Goal: Find specific fact: Find specific fact

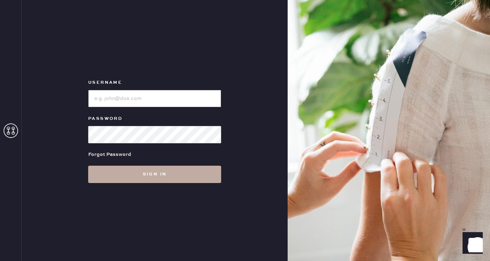
type input "reformationpaloalto"
click at [181, 171] on button "Sign in" at bounding box center [154, 174] width 133 height 17
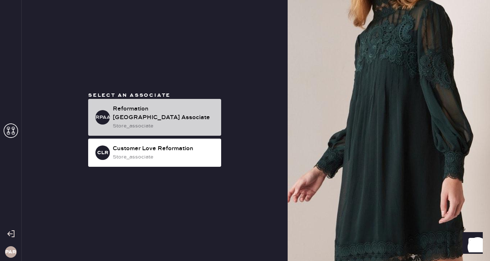
click at [162, 112] on div "Reformation [GEOGRAPHIC_DATA] Associate" at bounding box center [164, 113] width 103 height 17
click at [144, 122] on div "store_associate" at bounding box center [164, 126] width 103 height 8
click at [212, 111] on div "Reformation [GEOGRAPHIC_DATA] Associate" at bounding box center [164, 113] width 103 height 17
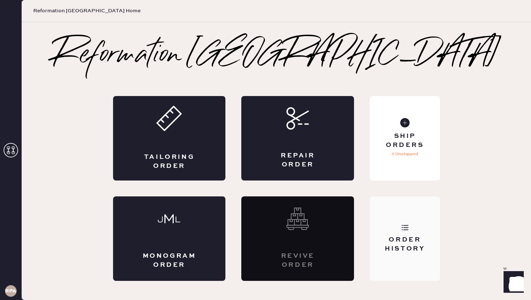
click at [404, 249] on div "Order History" at bounding box center [405, 245] width 58 height 18
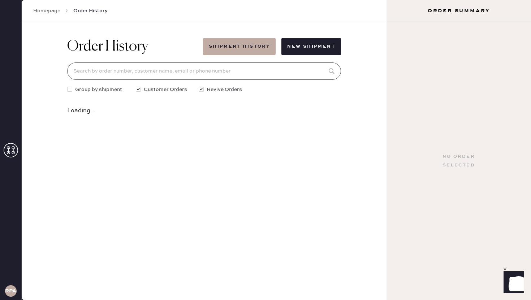
click at [189, 73] on input at bounding box center [204, 71] width 274 height 17
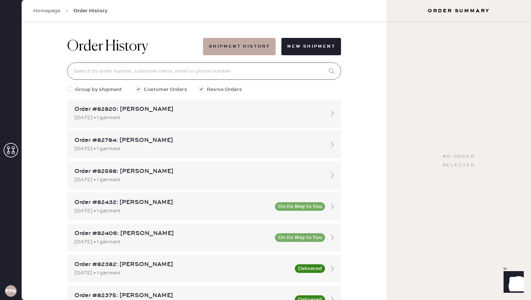
type input "karinameiw@gmail.com"
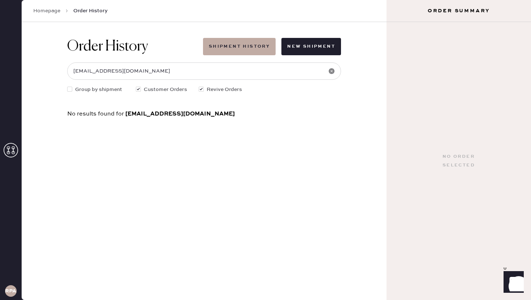
click at [329, 69] on use at bounding box center [332, 71] width 6 height 6
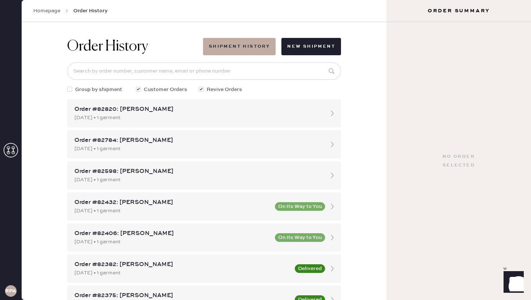
click at [329, 69] on use at bounding box center [332, 71] width 6 height 6
click at [306, 67] on input at bounding box center [204, 71] width 274 height 17
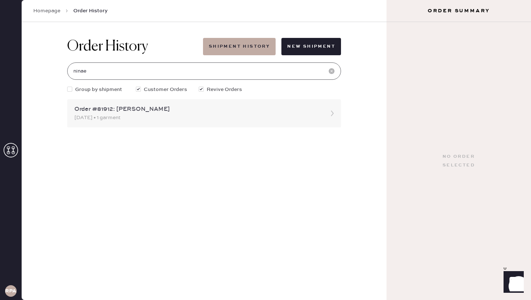
type input "ninae"
click at [313, 123] on div "Order #81912: Nina Wayde 08/23/2025 • 1 garment" at bounding box center [204, 113] width 274 height 28
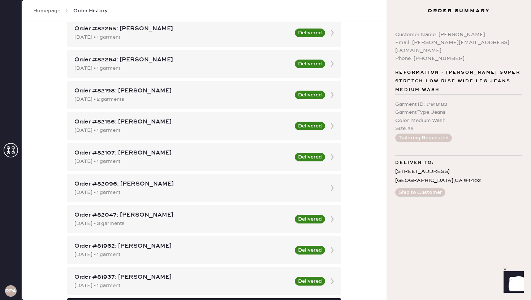
scroll to position [403, 0]
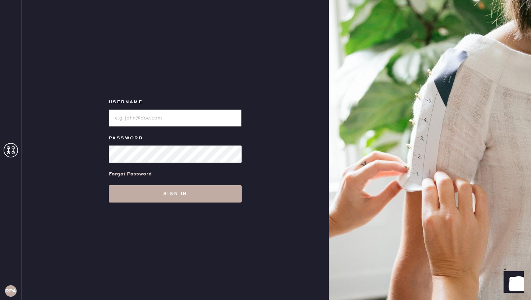
type input "reformationpaloalto"
click at [177, 188] on button "Sign in" at bounding box center [175, 193] width 133 height 17
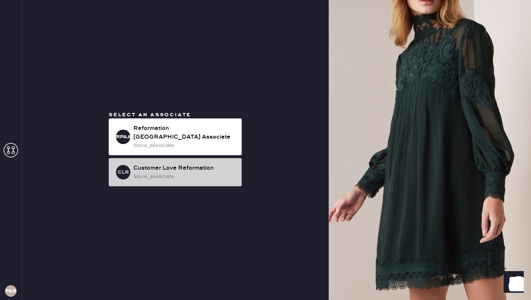
click at [168, 173] on div "store_associate" at bounding box center [184, 177] width 103 height 8
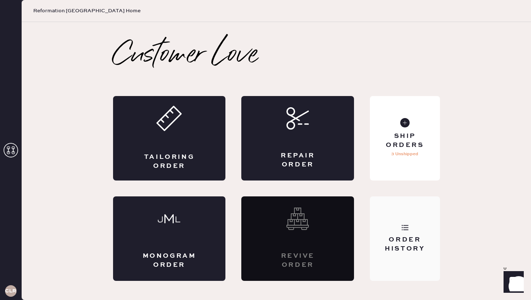
click at [399, 237] on div "Order History" at bounding box center [405, 245] width 58 height 18
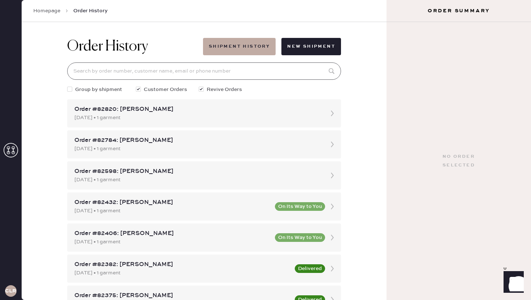
click at [165, 71] on input at bounding box center [204, 71] width 274 height 17
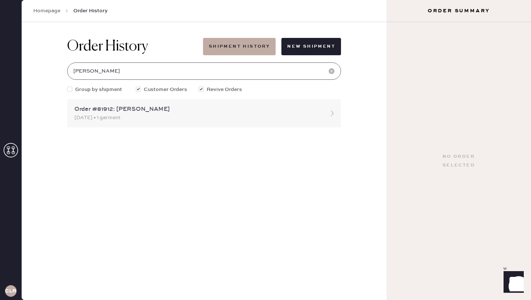
type input "[PERSON_NAME]"
click at [162, 110] on div "Order #81912: [PERSON_NAME]" at bounding box center [197, 109] width 247 height 9
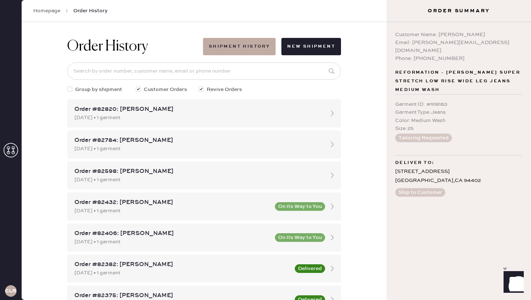
click at [429, 43] on div "Email: [PERSON_NAME][EMAIL_ADDRESS][DOMAIN_NAME]" at bounding box center [458, 47] width 127 height 16
click at [427, 39] on div "Email: [PERSON_NAME][EMAIL_ADDRESS][DOMAIN_NAME]" at bounding box center [458, 47] width 127 height 16
drag, startPoint x: 412, startPoint y: 43, endPoint x: 464, endPoint y: 44, distance: 51.7
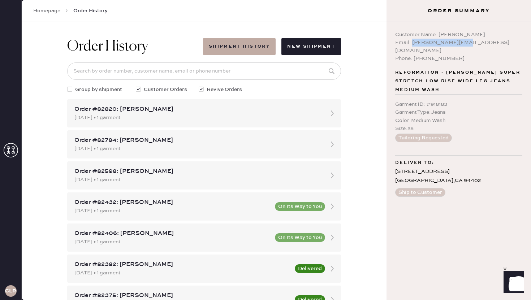
click at [464, 44] on div "Email: [PERSON_NAME][EMAIL_ADDRESS][DOMAIN_NAME]" at bounding box center [458, 47] width 127 height 16
copy div "[EMAIL_ADDRESS][DOMAIN_NAME]"
click at [86, 44] on h1 "Order History" at bounding box center [107, 46] width 81 height 17
click at [66, 13] on icon at bounding box center [66, 10] width 7 height 7
click at [104, 47] on h1 "Order History" at bounding box center [107, 46] width 81 height 17
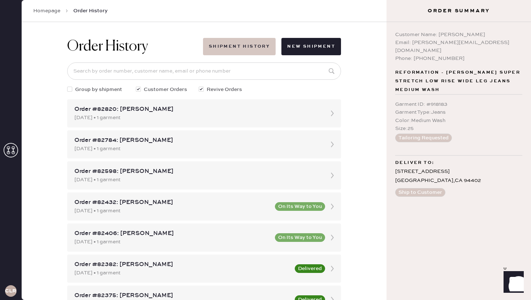
click at [236, 51] on button "Shipment History" at bounding box center [239, 46] width 73 height 17
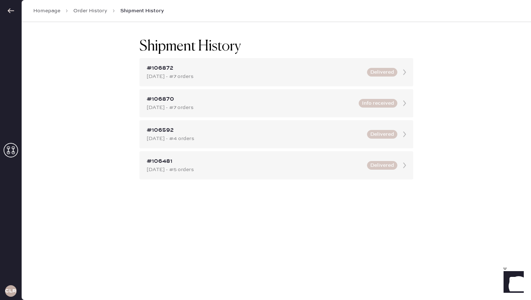
click at [8, 12] on use at bounding box center [11, 10] width 7 height 5
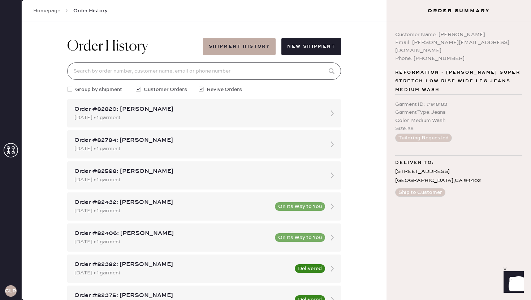
click at [132, 71] on input at bounding box center [204, 71] width 274 height 17
type input "[PERSON_NAME]"
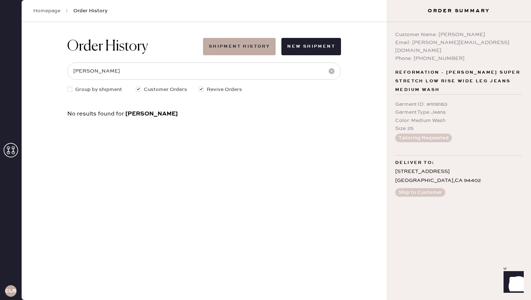
click at [418, 55] on div "Phone: [PHONE_NUMBER]" at bounding box center [458, 59] width 127 height 8
drag, startPoint x: 416, startPoint y: 48, endPoint x: 450, endPoint y: 49, distance: 34.0
click at [450, 55] on div "Phone: [PHONE_NUMBER]" at bounding box center [458, 59] width 127 height 8
copy div "6508638724"
click at [427, 100] on div "Garment ID : # 918183" at bounding box center [458, 104] width 127 height 8
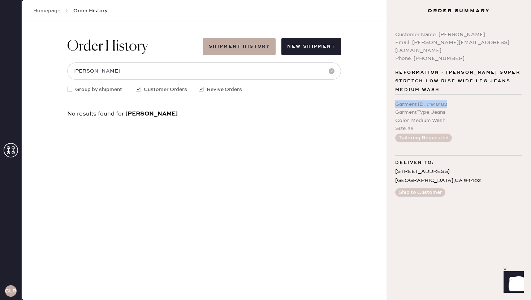
drag, startPoint x: 396, startPoint y: 97, endPoint x: 456, endPoint y: 98, distance: 60.0
click at [455, 100] on div "Garment ID : # 918183" at bounding box center [458, 104] width 127 height 8
copy div "Garment ID : # 918183"
click at [427, 108] on div "Garment Type : Jeans" at bounding box center [458, 112] width 127 height 8
drag, startPoint x: 395, startPoint y: 102, endPoint x: 433, endPoint y: 120, distance: 42.0
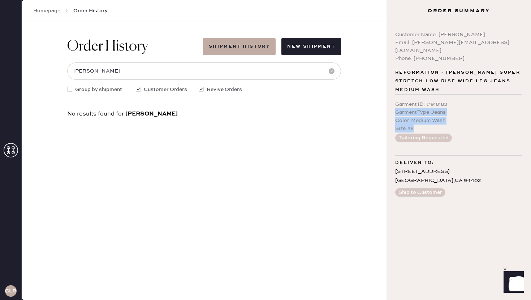
click at [433, 120] on div "Customer Name: [PERSON_NAME] Email: [PERSON_NAME][EMAIL_ADDRESS][DOMAIN_NAME] P…" at bounding box center [459, 161] width 145 height 278
copy div "Garment Type : Jeans Color : Medium Wash Size : 25"
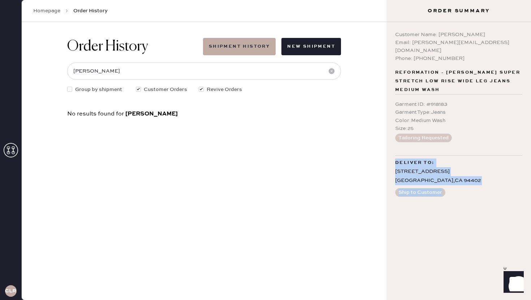
drag, startPoint x: 395, startPoint y: 155, endPoint x: 453, endPoint y: 184, distance: 65.1
click at [453, 184] on div "Customer Name: [PERSON_NAME] Email: [PERSON_NAME][EMAIL_ADDRESS][DOMAIN_NAME] P…" at bounding box center [459, 161] width 145 height 278
click at [438, 174] on div "[STREET_ADDRESS]" at bounding box center [458, 176] width 127 height 18
drag, startPoint x: 395, startPoint y: 157, endPoint x: 449, endPoint y: 190, distance: 63.0
click at [449, 190] on div "Customer Name: [PERSON_NAME] Email: [PERSON_NAME][EMAIL_ADDRESS][DOMAIN_NAME] P…" at bounding box center [459, 161] width 145 height 278
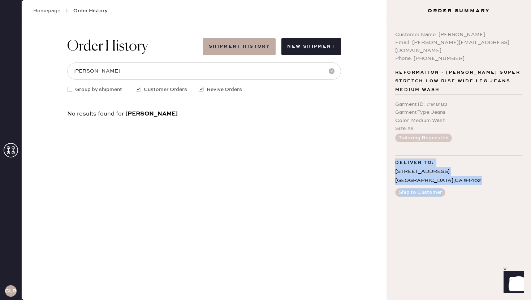
copy div "Deliver to: [STREET_ADDRESS] Ship to Customer"
